Goal: Information Seeking & Learning: Learn about a topic

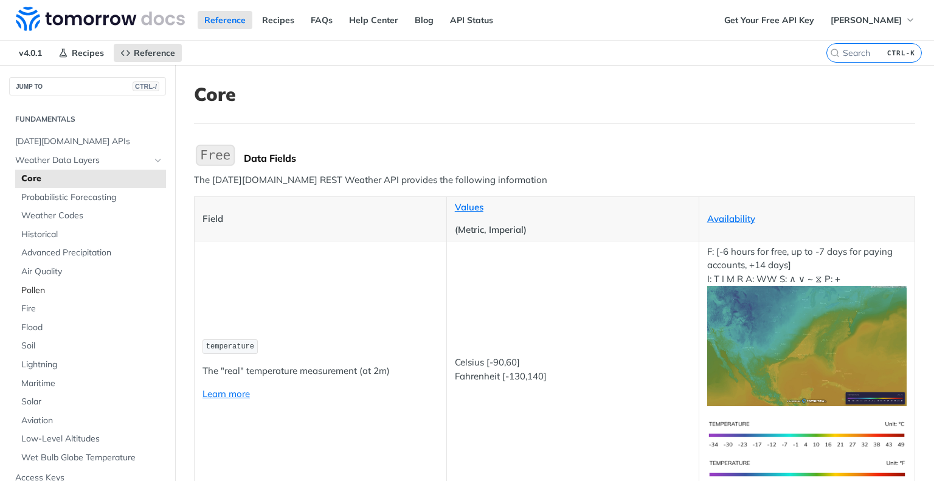
click at [37, 294] on span "Pollen" at bounding box center [92, 291] width 142 height 12
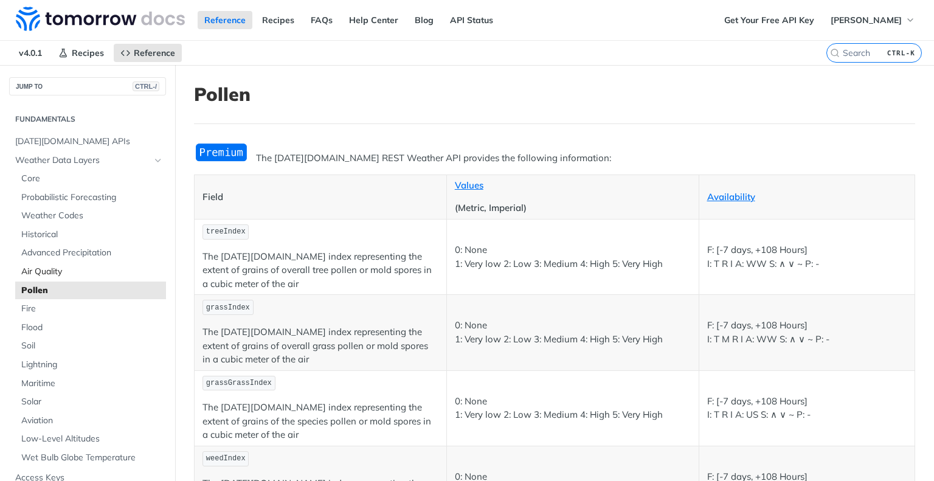
click at [40, 273] on span "Air Quality" at bounding box center [92, 272] width 142 height 12
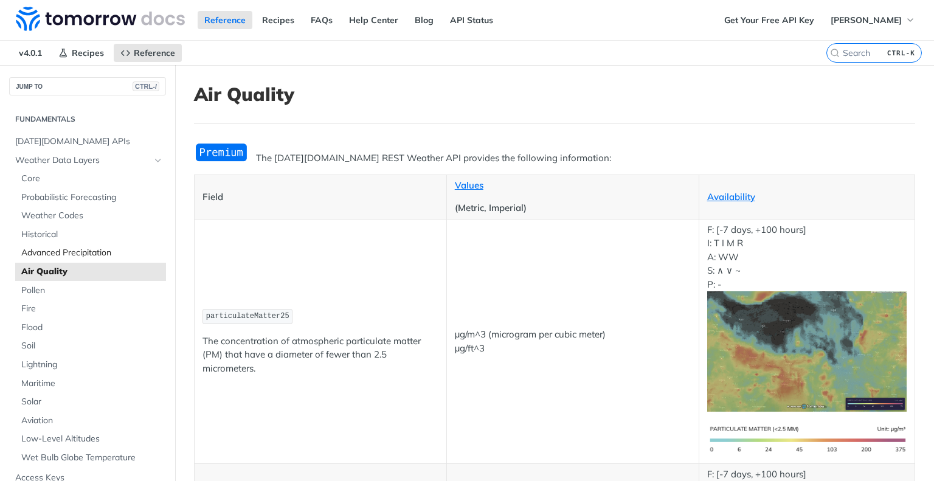
click at [43, 256] on span "Advanced Precipitation" at bounding box center [92, 253] width 142 height 12
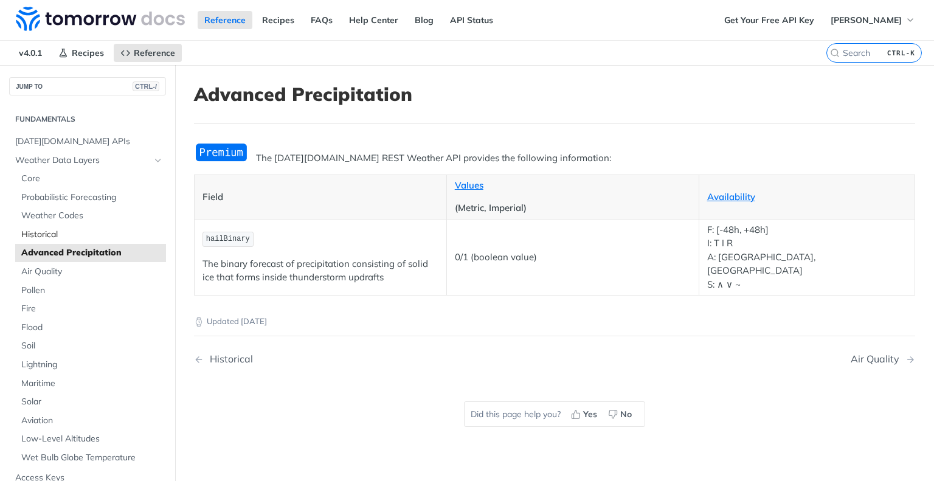
click at [45, 236] on span "Historical" at bounding box center [92, 235] width 142 height 12
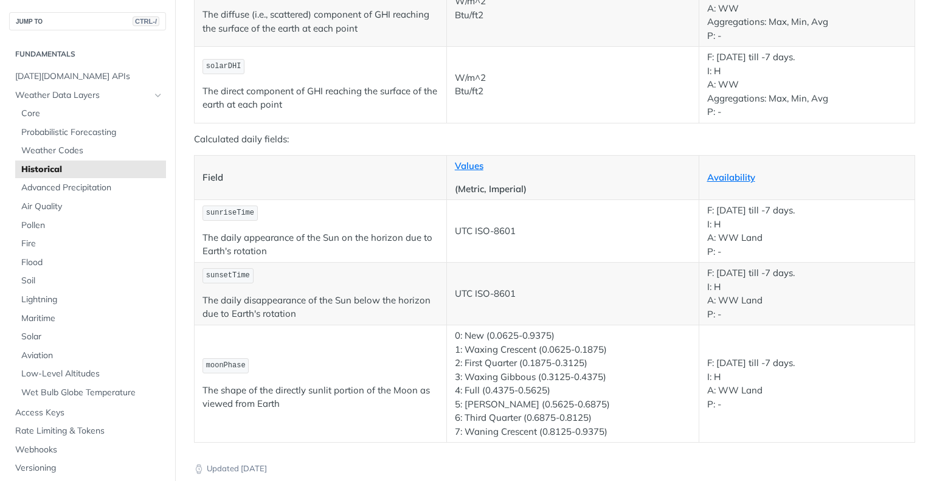
scroll to position [2061, 0]
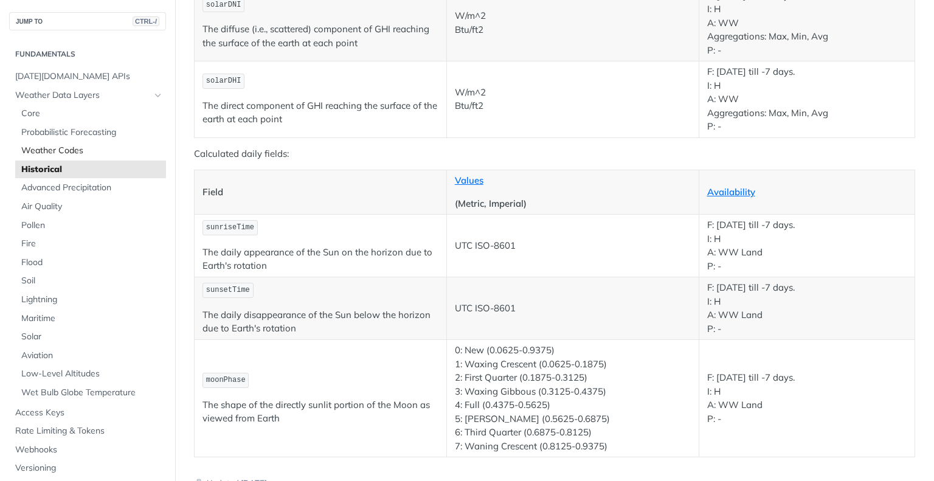
click at [60, 148] on span "Weather Codes" at bounding box center [92, 151] width 142 height 12
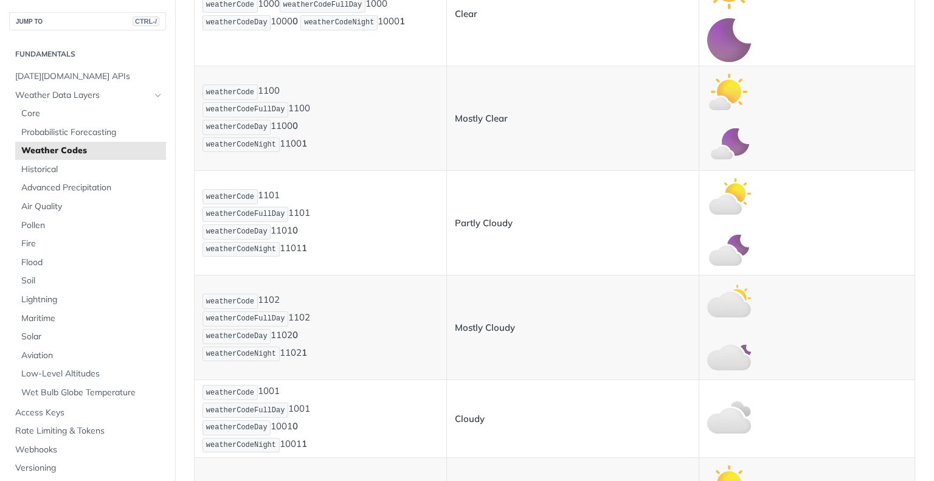
scroll to position [402, 0]
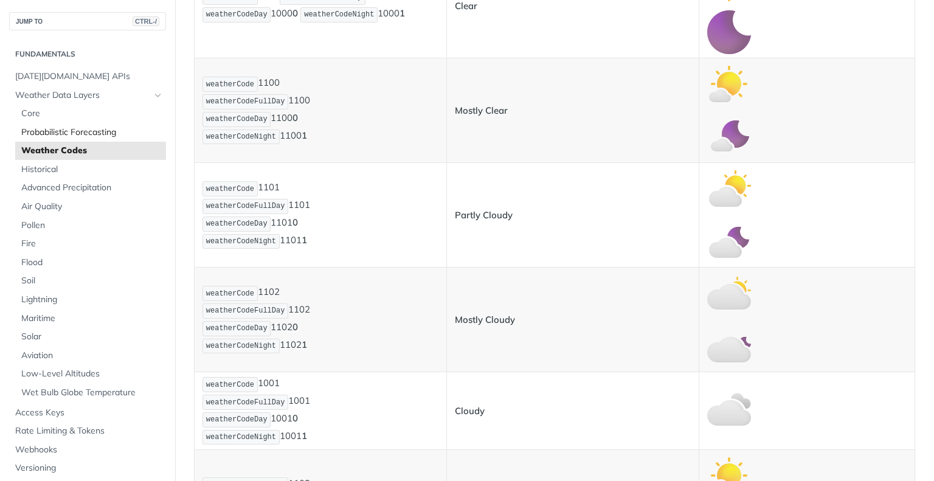
click at [69, 130] on span "Probabilistic Forecasting" at bounding box center [92, 133] width 142 height 12
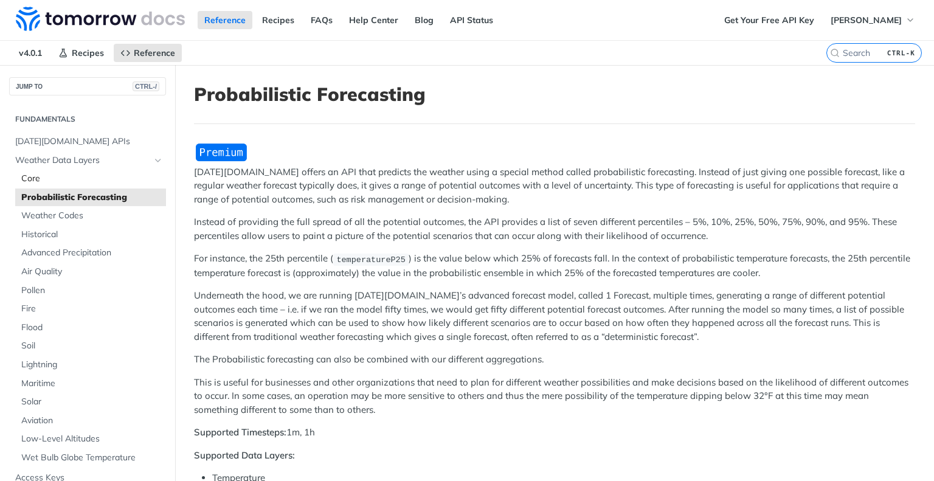
click at [33, 184] on link "Core" at bounding box center [90, 179] width 151 height 18
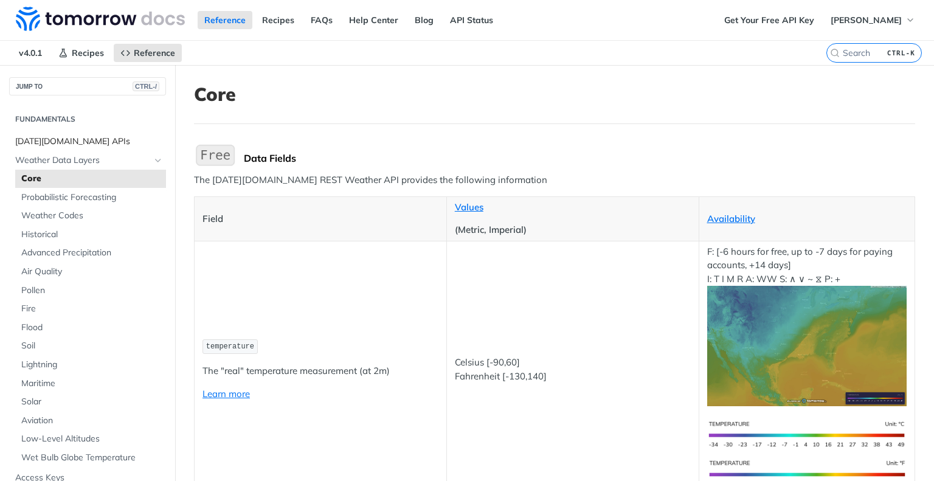
click at [47, 141] on span "[DATE][DOMAIN_NAME] APIs" at bounding box center [89, 142] width 148 height 12
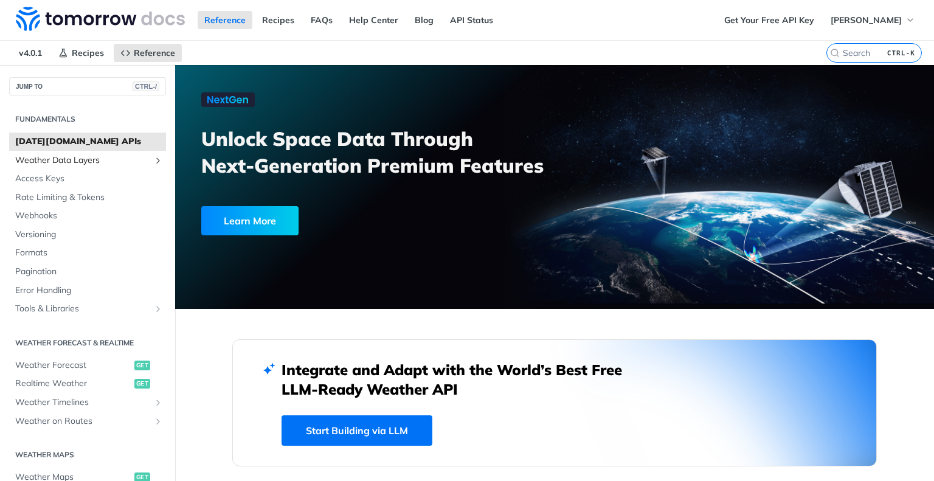
click at [89, 164] on span "Weather Data Layers" at bounding box center [82, 161] width 135 height 12
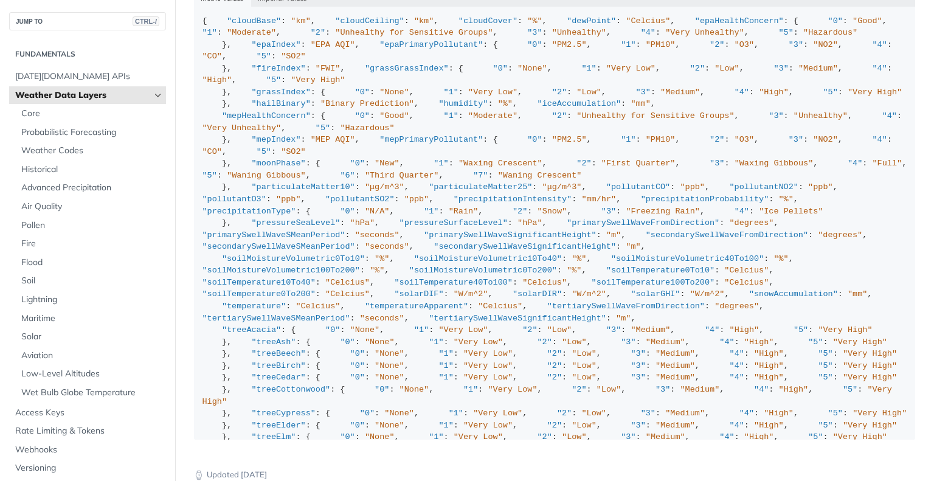
scroll to position [1219, 0]
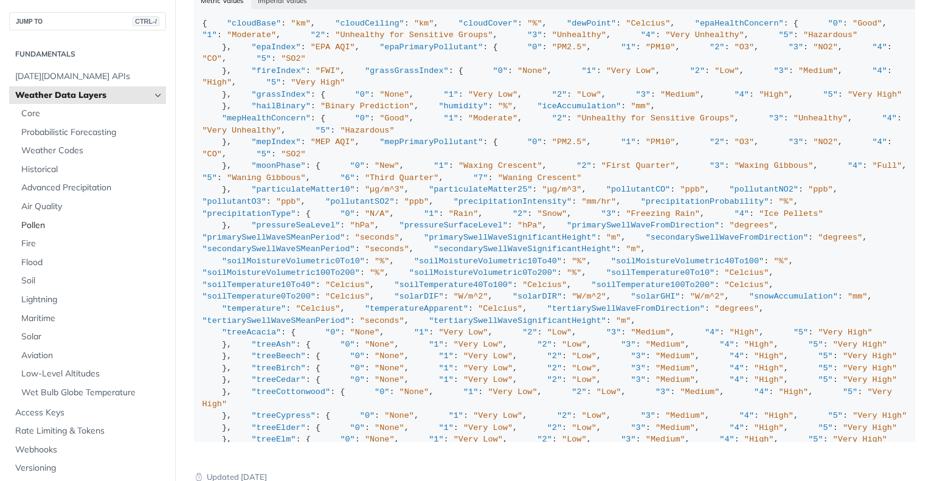
click at [34, 231] on span "Pollen" at bounding box center [92, 226] width 142 height 12
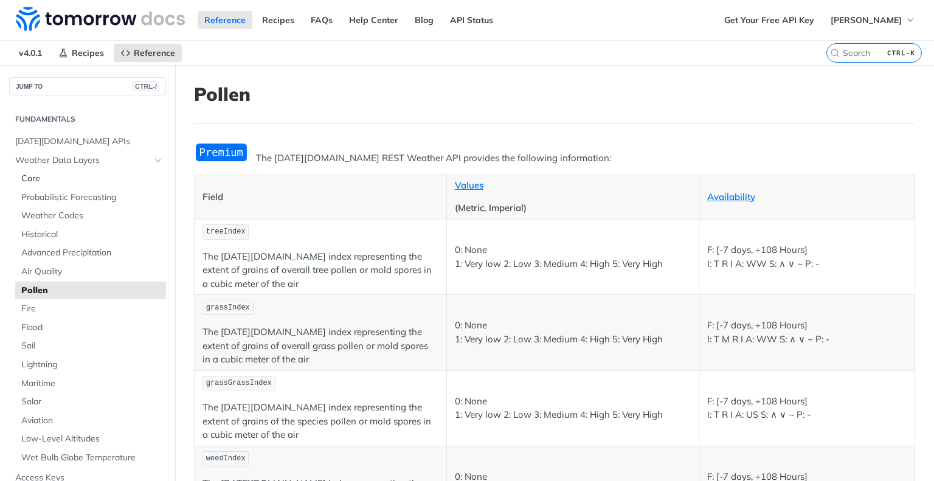
click at [32, 181] on span "Core" at bounding box center [92, 179] width 142 height 12
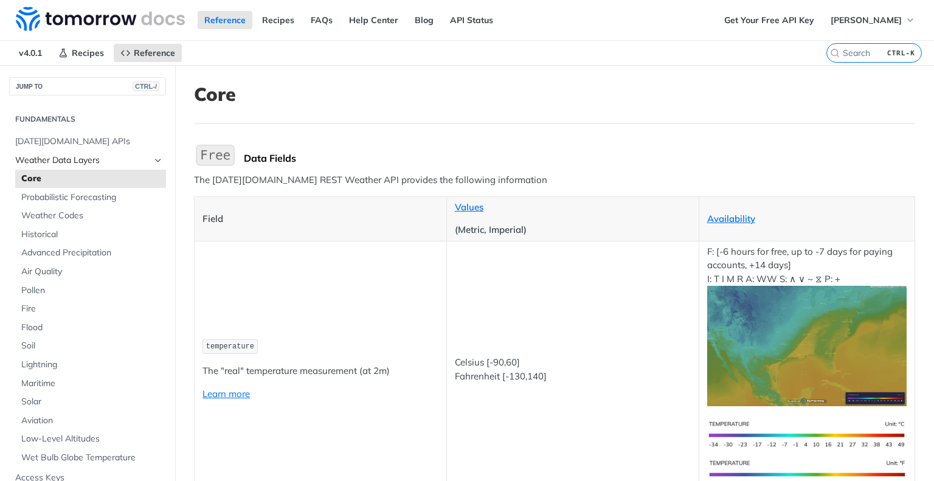
click at [153, 160] on icon "Hide subpages for Weather Data Layers" at bounding box center [158, 161] width 10 height 10
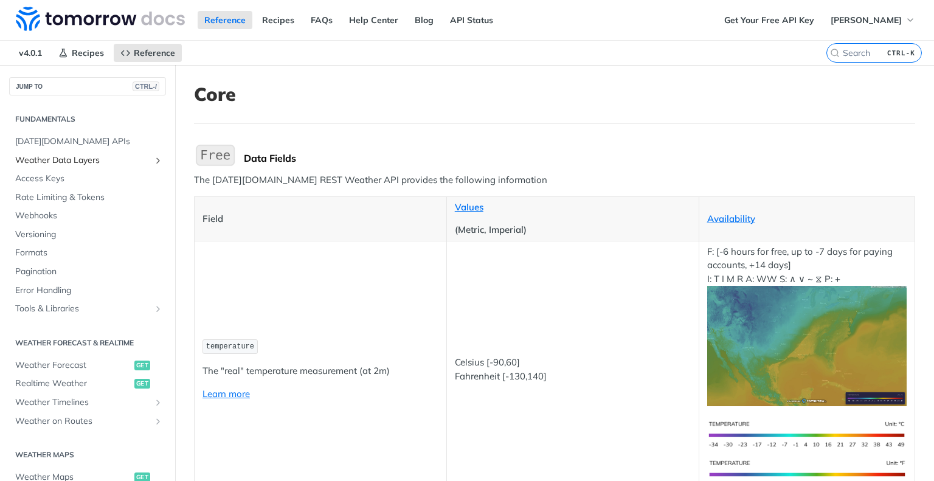
click at [49, 158] on span "Weather Data Layers" at bounding box center [82, 161] width 135 height 12
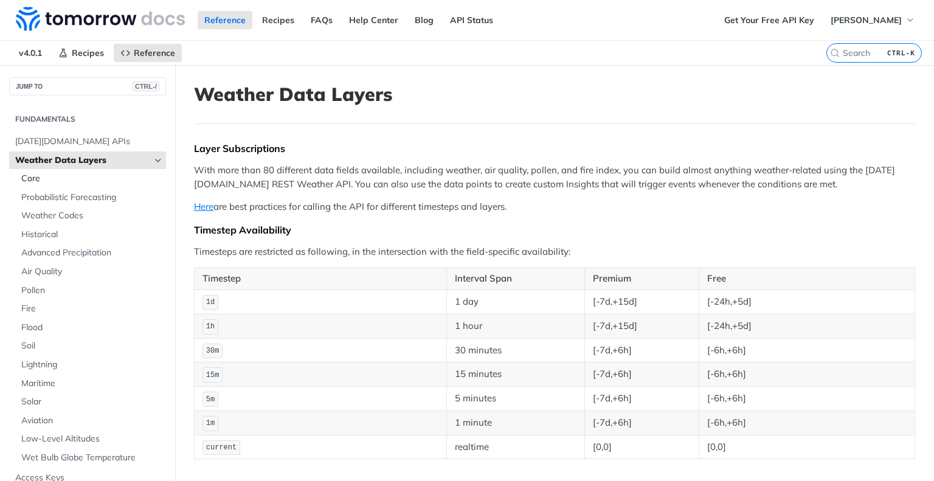
click at [31, 182] on span "Core" at bounding box center [92, 179] width 142 height 12
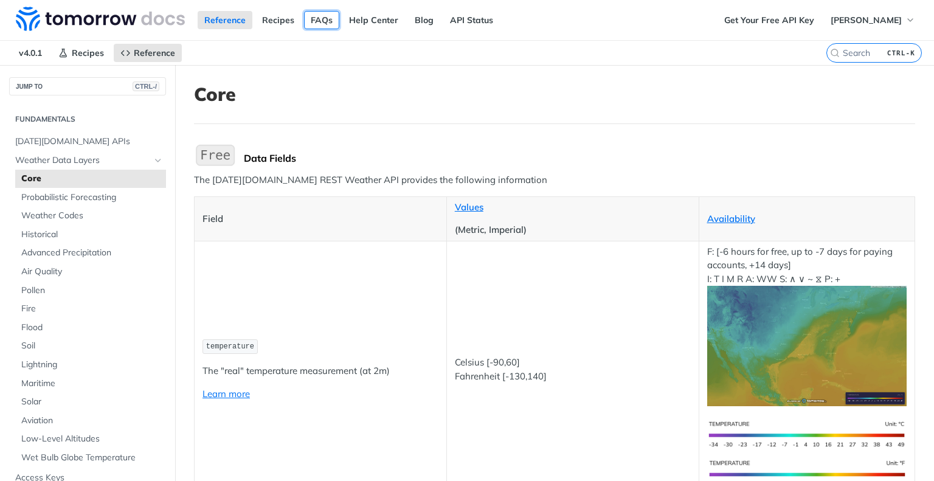
click at [322, 21] on link "FAQs" at bounding box center [321, 20] width 35 height 18
click at [728, 218] on link "Availability" at bounding box center [732, 219] width 48 height 12
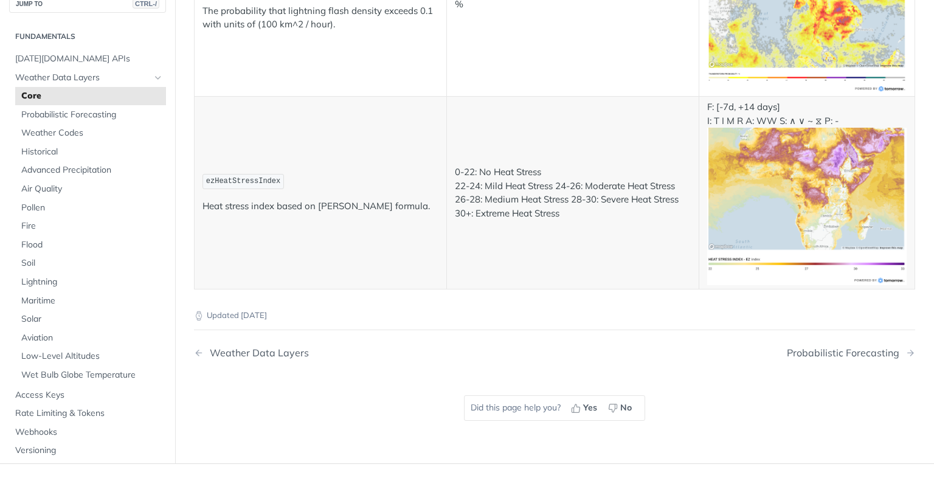
scroll to position [6556, 0]
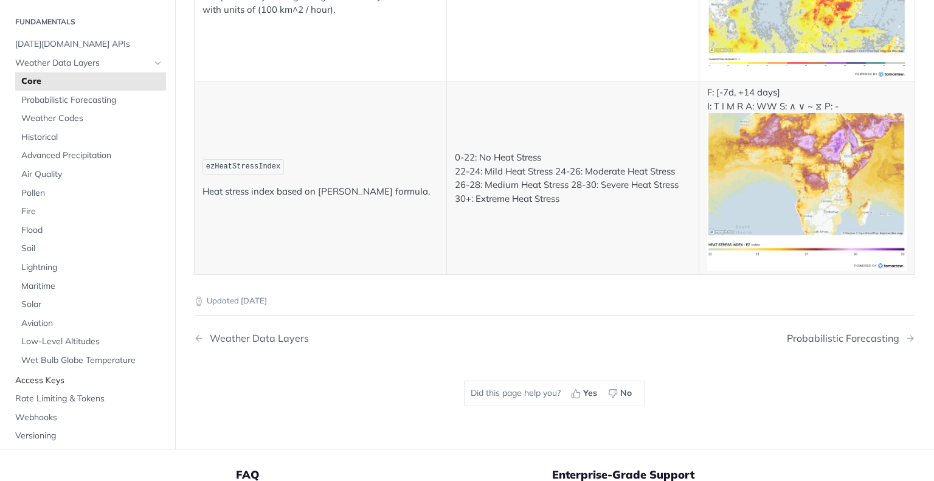
click at [53, 374] on span "Access Keys" at bounding box center [89, 380] width 148 height 12
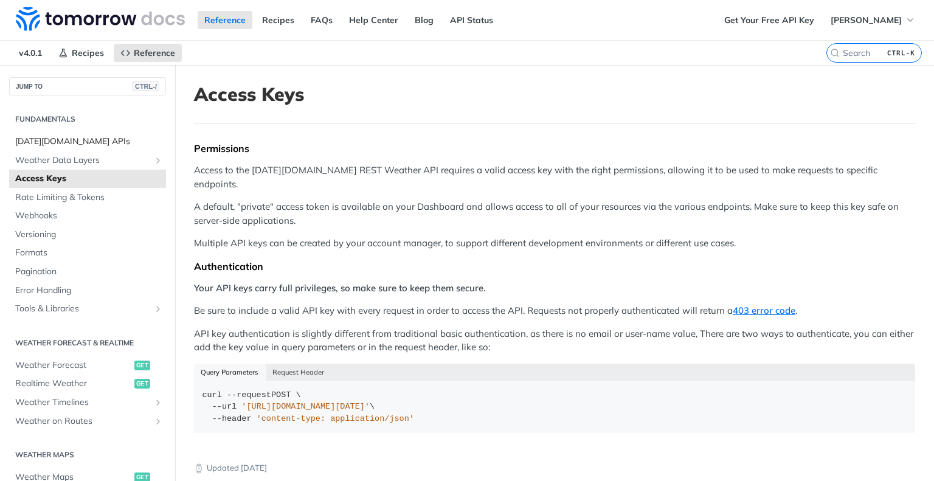
click at [62, 144] on span "Tomorrow.io APIs" at bounding box center [89, 142] width 148 height 12
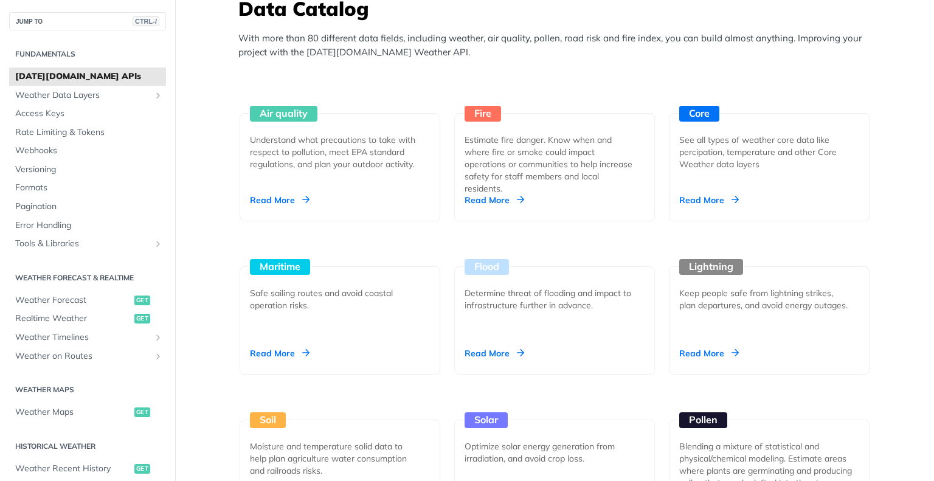
scroll to position [1101, 0]
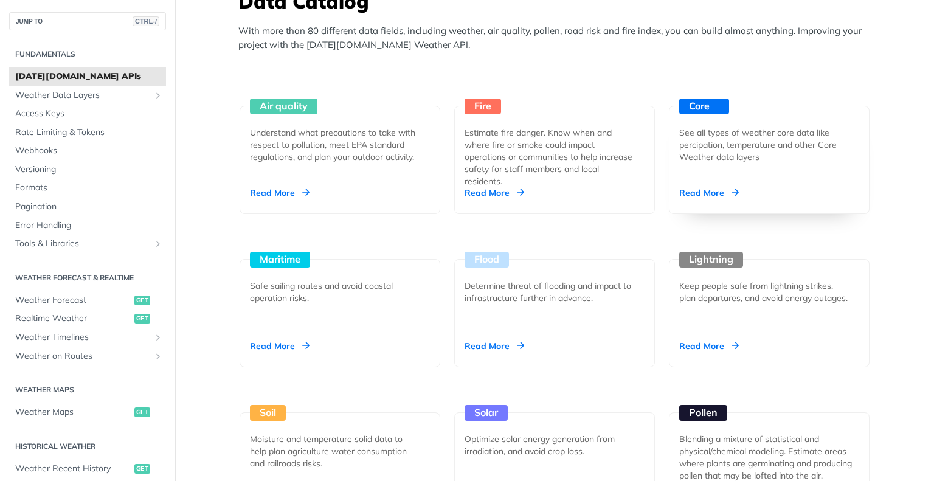
click at [700, 192] on div "Read More" at bounding box center [710, 193] width 60 height 12
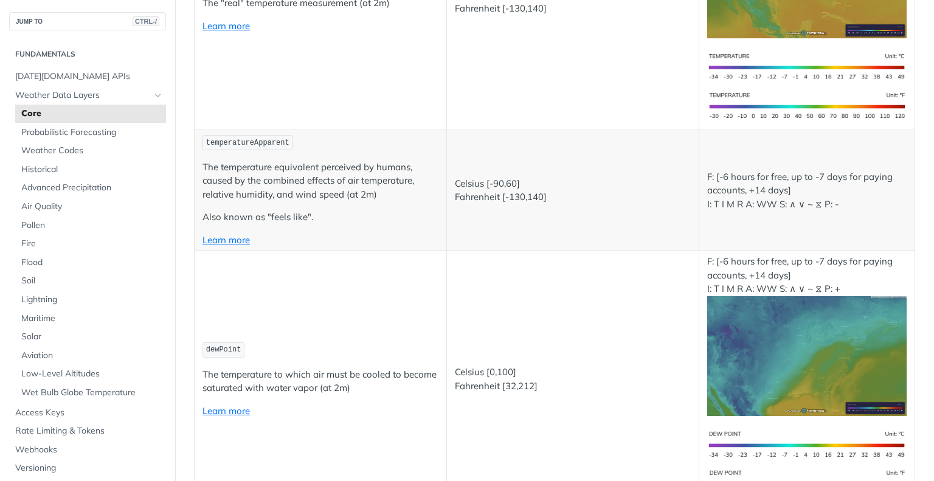
scroll to position [402, 0]
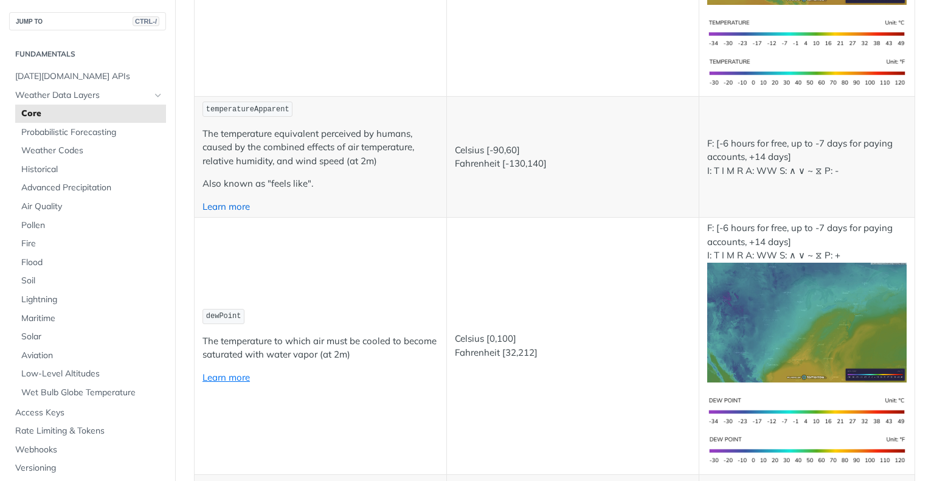
click at [226, 204] on link "Learn more" at bounding box center [226, 207] width 47 height 12
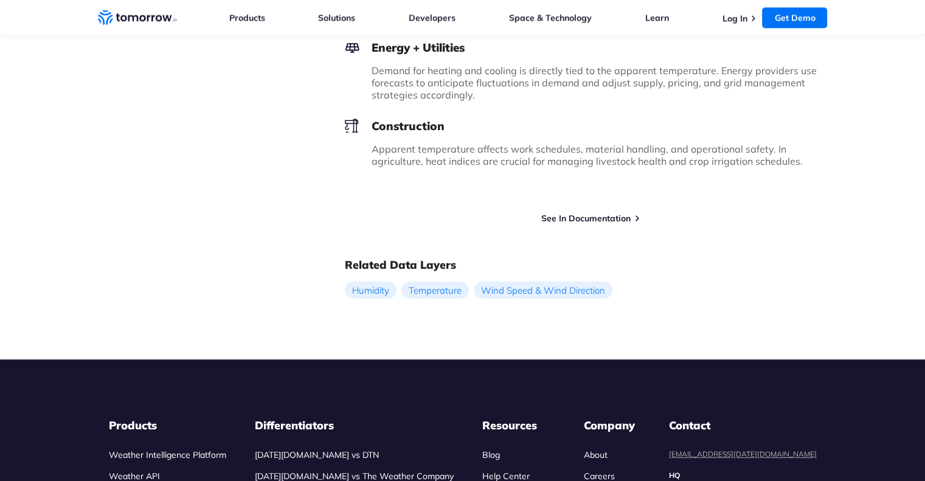
scroll to position [1278, 0]
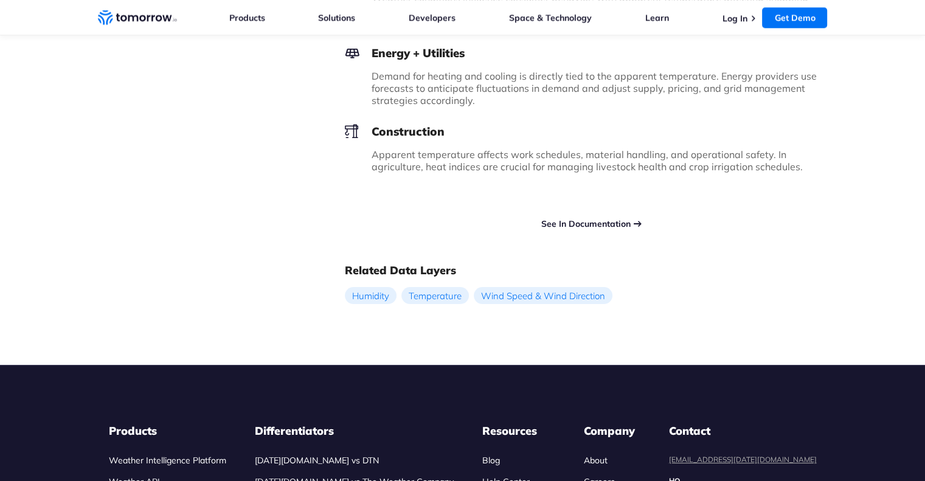
click at [584, 218] on link "See In Documentation" at bounding box center [585, 223] width 89 height 11
